Goal: Find specific page/section: Find specific page/section

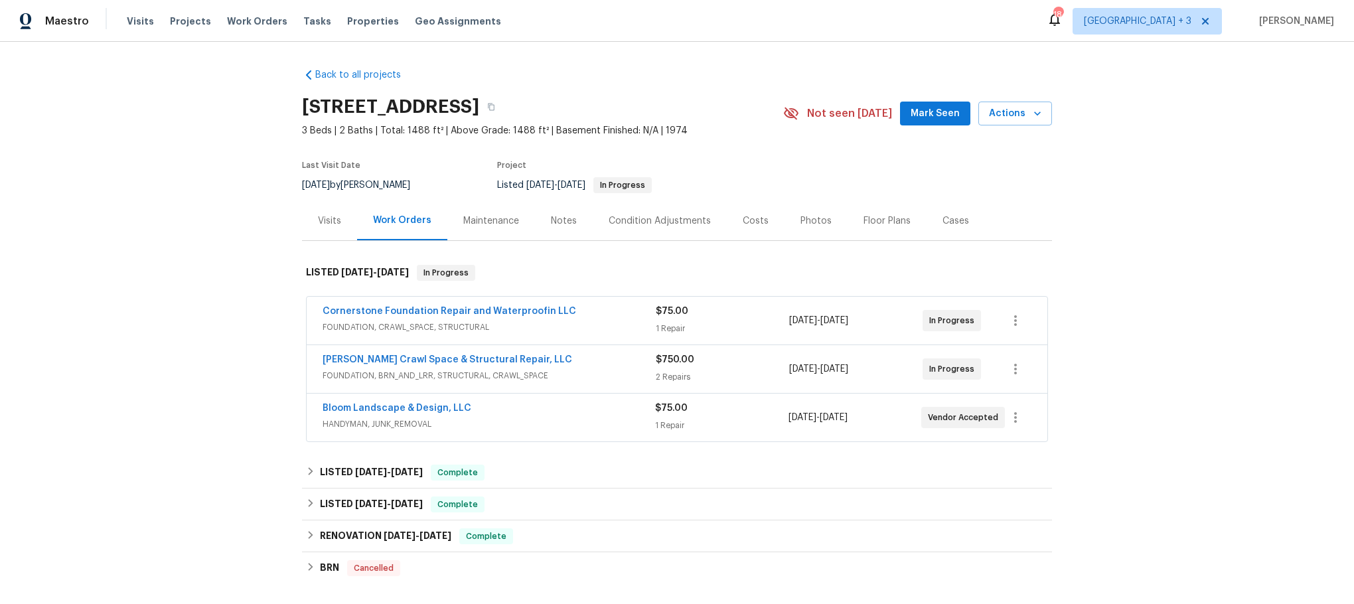
click at [604, 323] on span "FOUNDATION, CRAWL_SPACE, STRUCTURAL" at bounding box center [489, 327] width 333 height 13
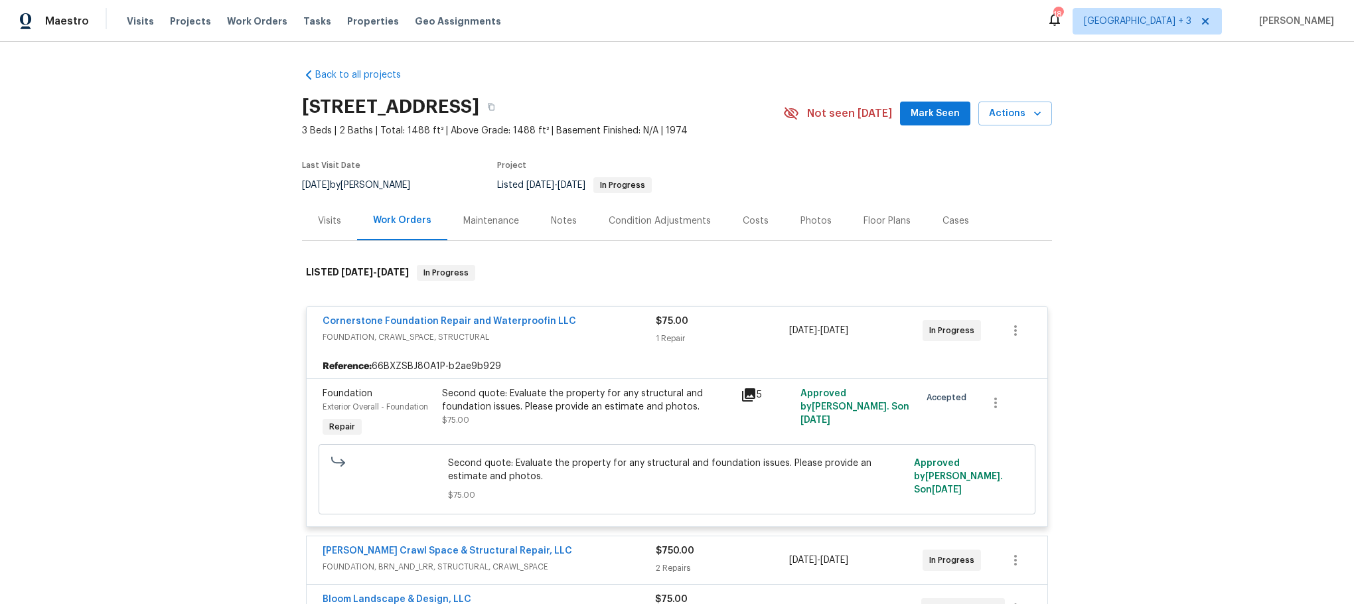
click at [745, 396] on icon at bounding box center [748, 394] width 13 height 13
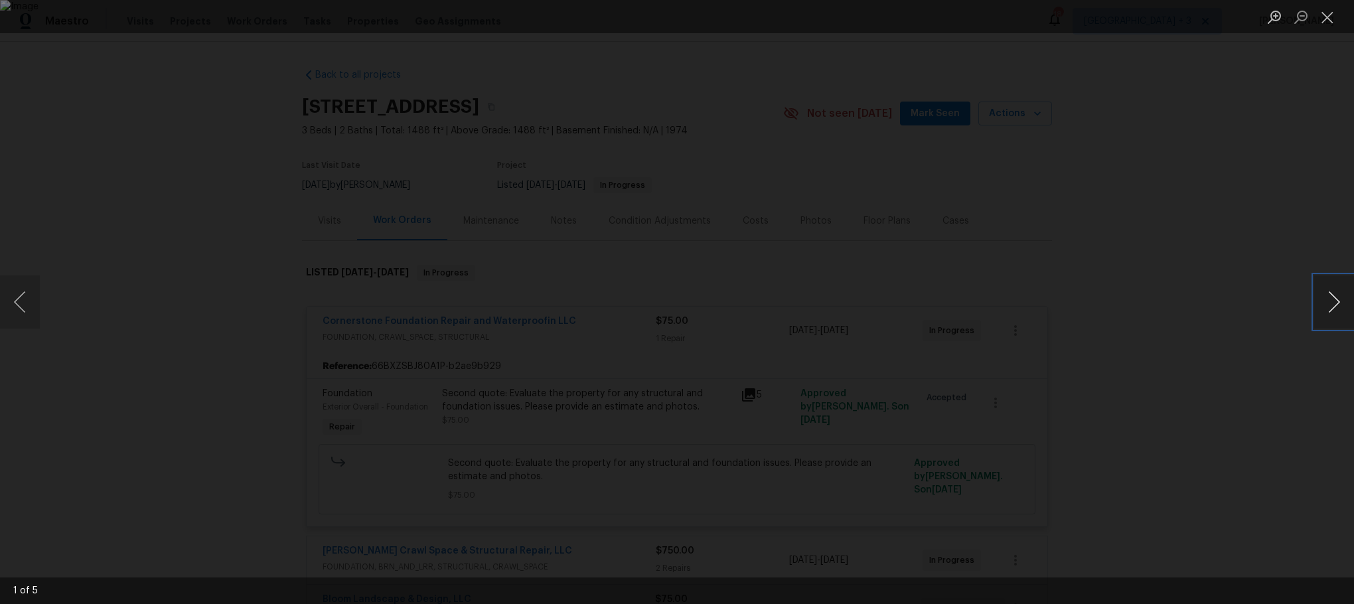
click at [1329, 295] on button "Next image" at bounding box center [1334, 301] width 40 height 53
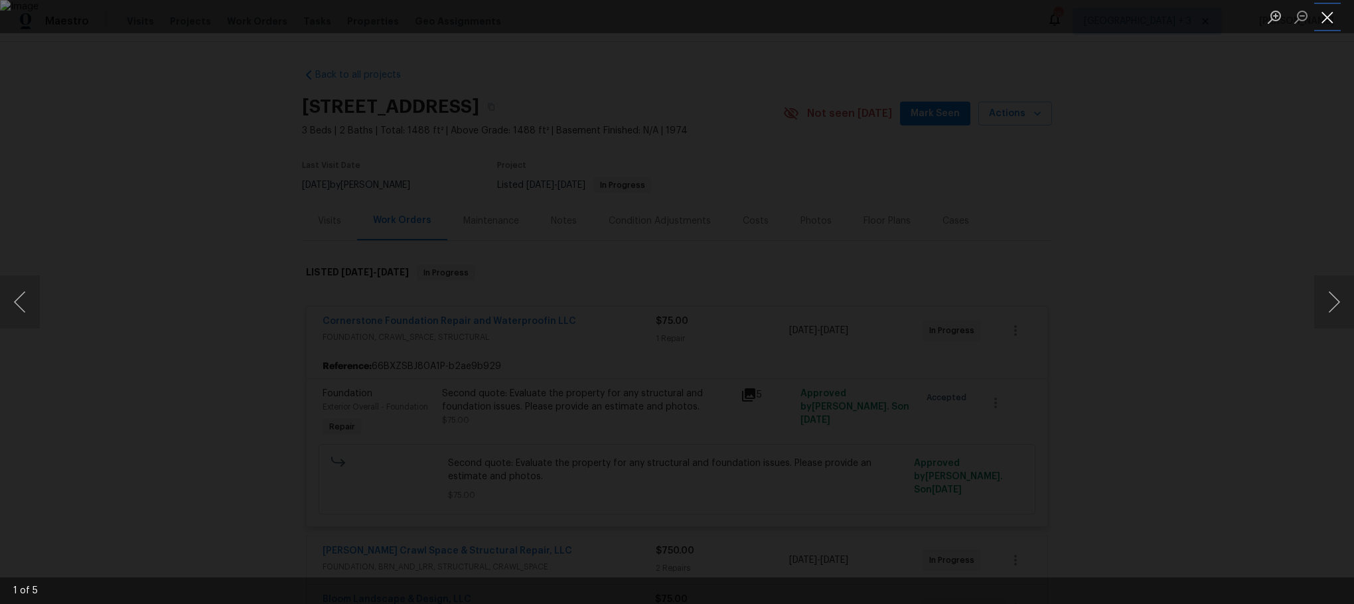
click at [1328, 19] on button "Close lightbox" at bounding box center [1327, 16] width 27 height 23
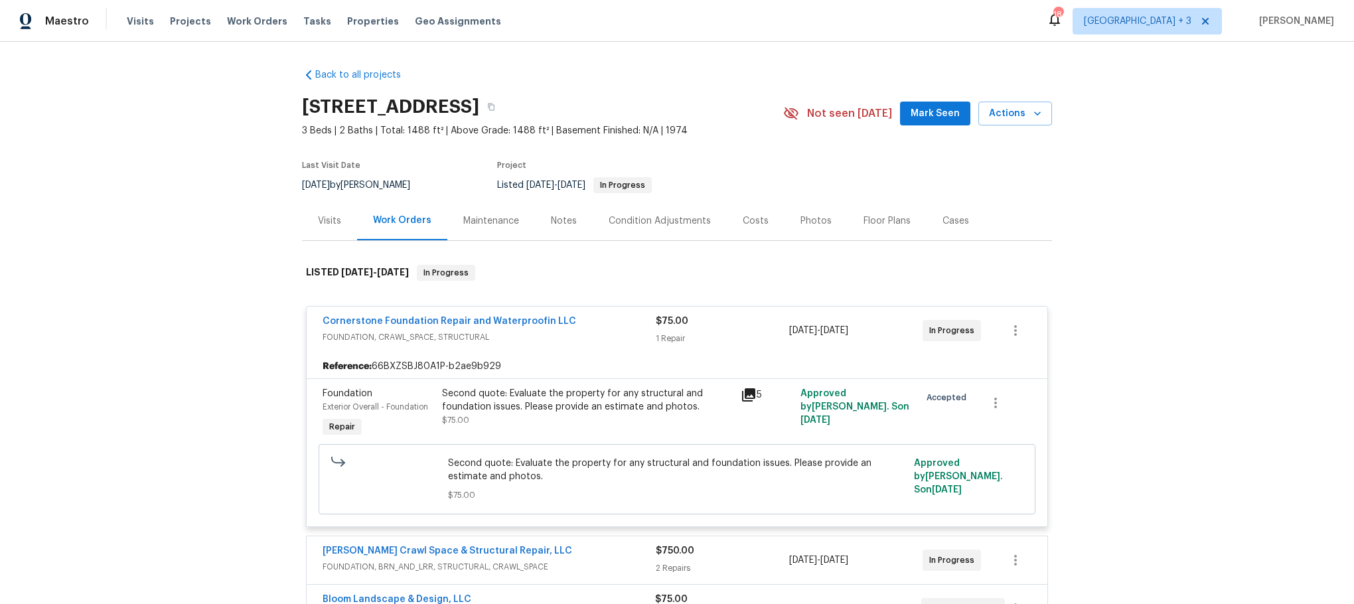
click at [608, 341] on span "FOUNDATION, CRAWL_SPACE, STRUCTURAL" at bounding box center [489, 337] width 333 height 13
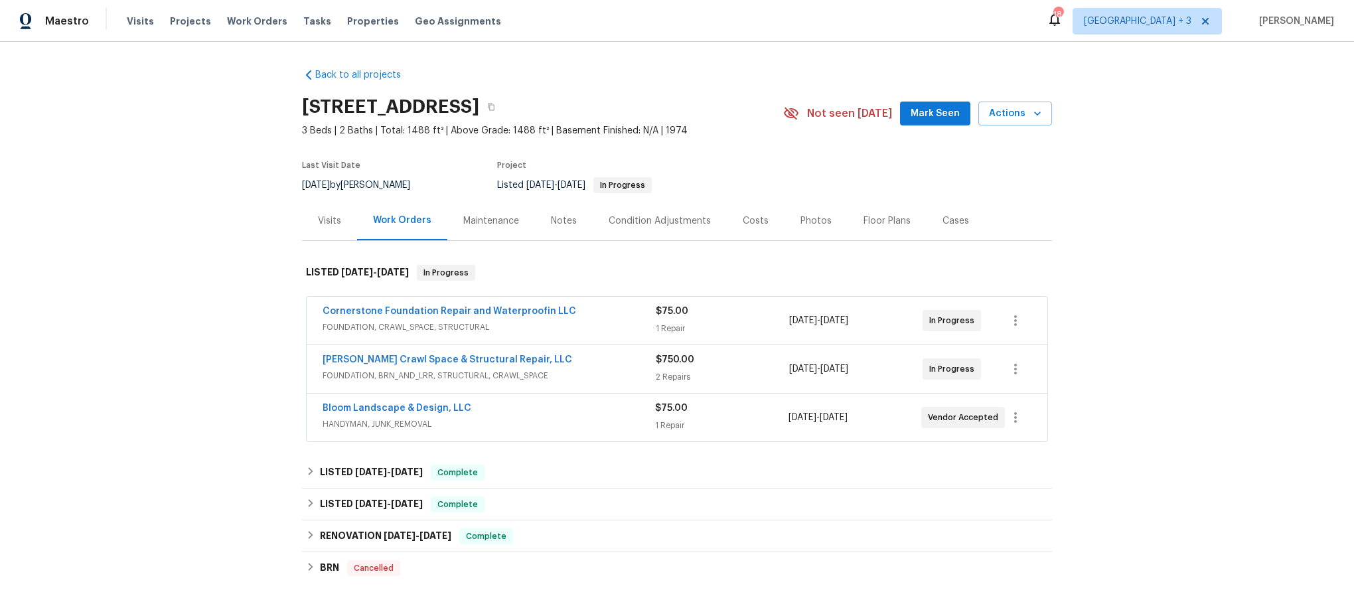
click at [588, 418] on div "Bloom Landscape & Design, LLC" at bounding box center [489, 410] width 333 height 16
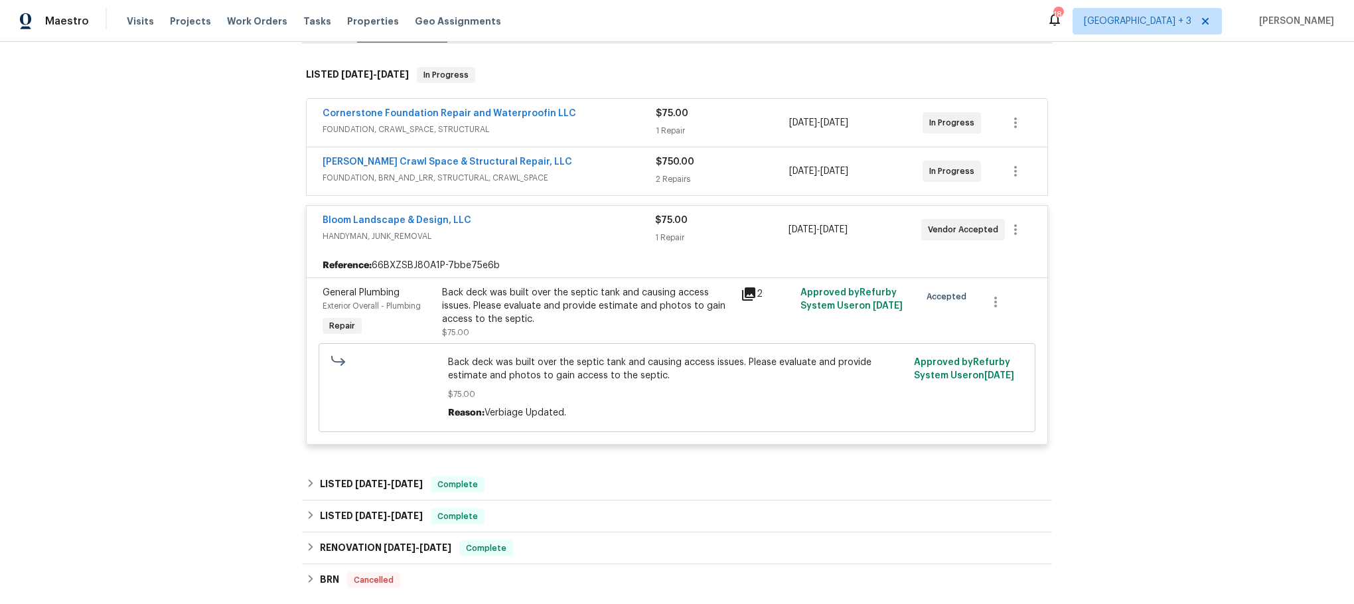
scroll to position [199, 0]
click at [742, 291] on icon at bounding box center [748, 292] width 13 height 13
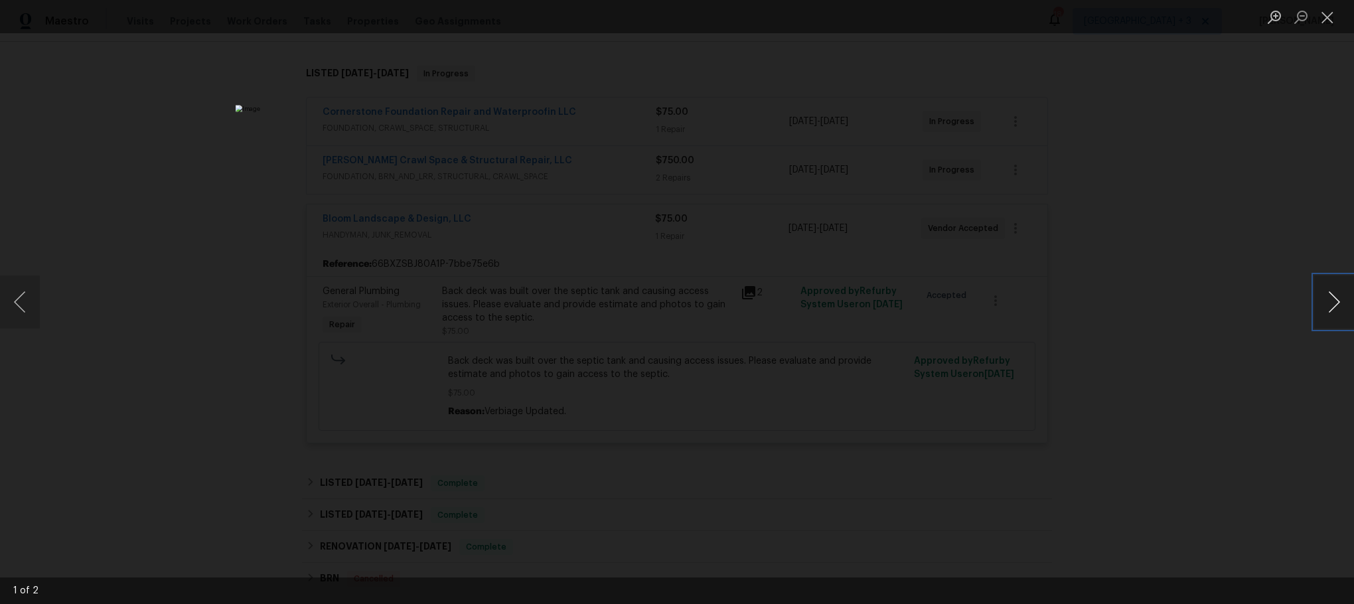
click at [1334, 301] on button "Next image" at bounding box center [1334, 301] width 40 height 53
click at [1343, 299] on button "Next image" at bounding box center [1334, 301] width 40 height 53
click at [1335, 303] on button "Next image" at bounding box center [1334, 301] width 40 height 53
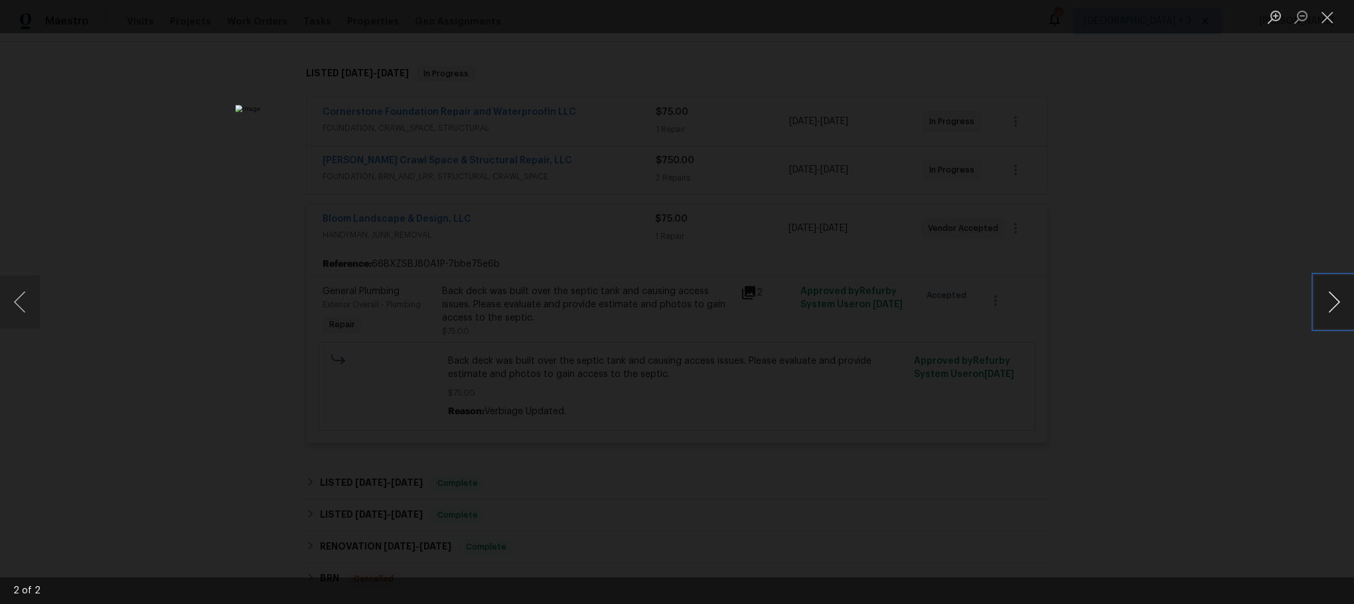
click at [1335, 303] on button "Next image" at bounding box center [1334, 301] width 40 height 53
